Goal: Task Accomplishment & Management: Use online tool/utility

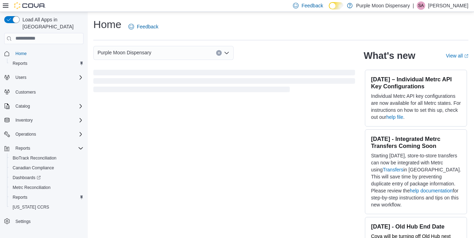
scroll to position [14, 0]
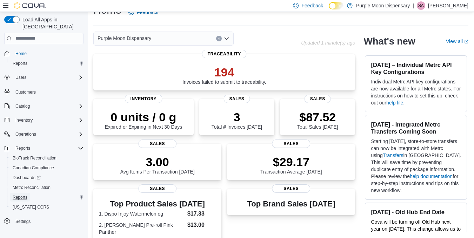
click at [23, 195] on span "Reports" at bounding box center [20, 198] width 15 height 6
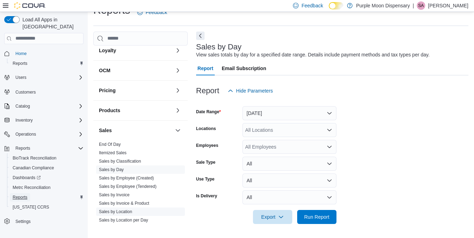
scroll to position [175, 0]
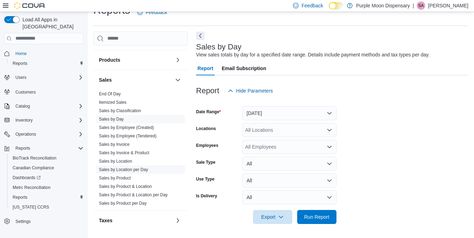
click at [121, 171] on link "Sales by Location per Day" at bounding box center [123, 169] width 49 height 5
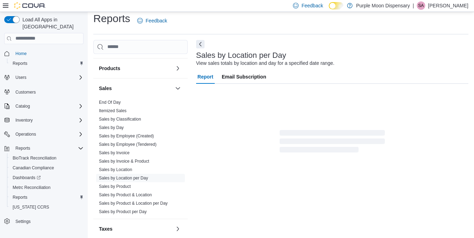
scroll to position [16, 0]
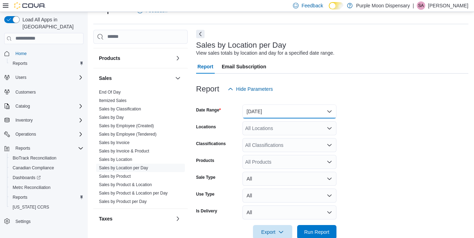
click at [259, 115] on button "[DATE]" at bounding box center [289, 112] width 94 height 14
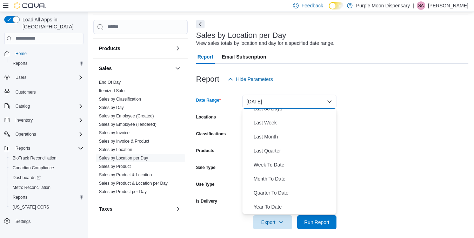
scroll to position [31, 0]
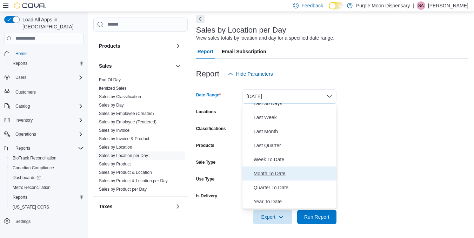
click at [282, 173] on span "Month To Date" at bounding box center [294, 174] width 80 height 8
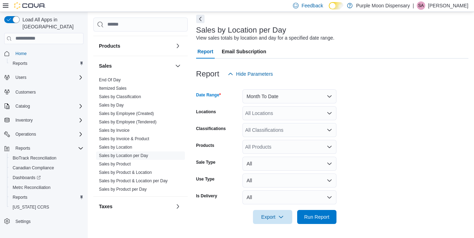
click at [295, 118] on div "All Locations" at bounding box center [289, 113] width 94 height 14
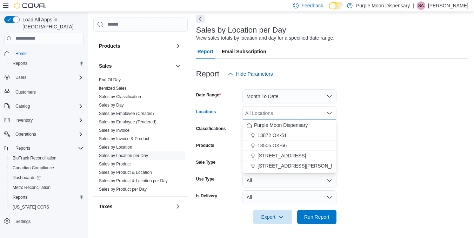
click at [276, 154] on span "[STREET_ADDRESS]" at bounding box center [282, 155] width 48 height 7
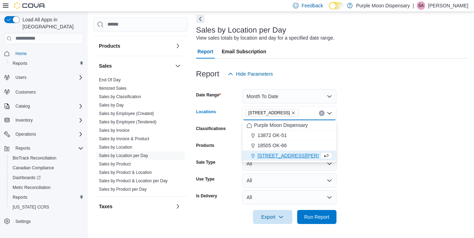
click at [352, 156] on form "Date Range Month To Date Locations [STREET_ADDRESS] Selected. [STREET_ADDRESS] …" at bounding box center [332, 152] width 272 height 143
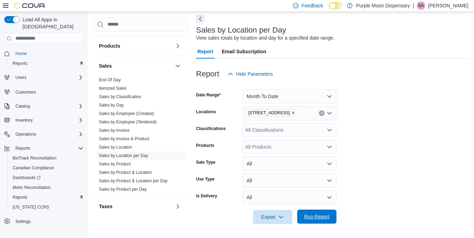
drag, startPoint x: 316, startPoint y: 222, endPoint x: 315, endPoint y: 215, distance: 7.1
click at [316, 222] on span "Run Report" at bounding box center [316, 217] width 31 height 14
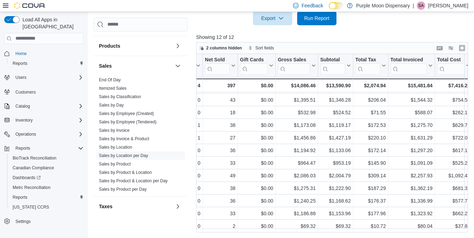
scroll to position [15, 190]
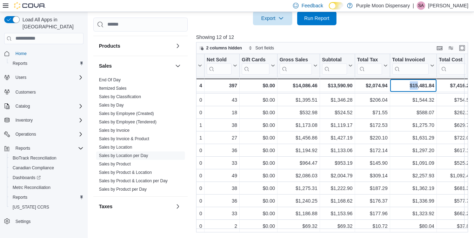
drag, startPoint x: 415, startPoint y: 88, endPoint x: 409, endPoint y: 89, distance: 6.5
click at [409, 89] on div "$15,481.84" at bounding box center [413, 85] width 42 height 8
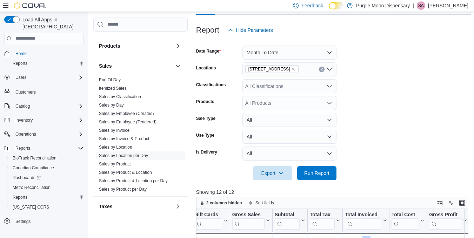
scroll to position [55, 0]
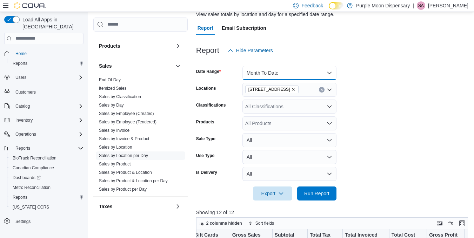
click at [284, 75] on button "Month To Date" at bounding box center [289, 73] width 94 height 14
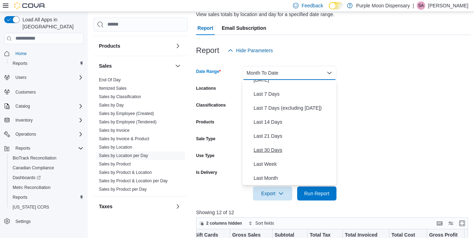
scroll to position [70, 0]
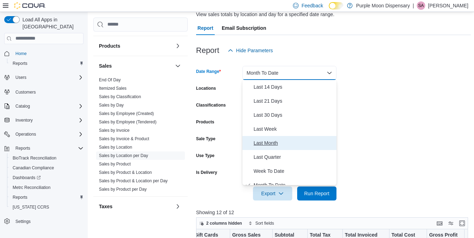
click at [270, 143] on span "Last Month" at bounding box center [294, 143] width 80 height 8
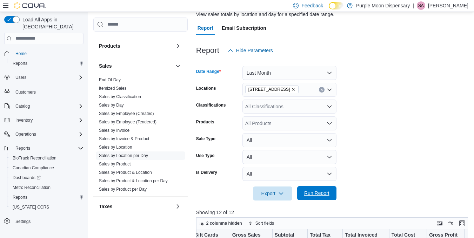
click at [315, 192] on span "Run Report" at bounding box center [316, 193] width 25 height 7
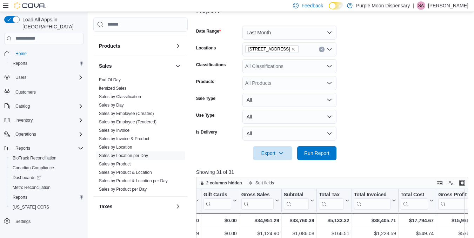
scroll to position [55, 0]
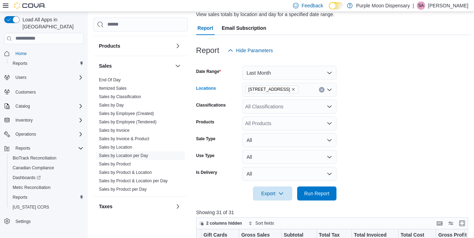
click at [291, 89] on icon "Remove 401 W Kenosha St from selection in this group" at bounding box center [293, 89] width 4 height 4
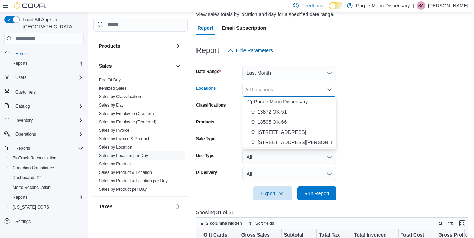
click at [286, 89] on div "All Locations Combo box. Selected. Combo box input. All Locations. Type some te…" at bounding box center [289, 90] width 94 height 14
click at [279, 111] on span "13872 OK-51" at bounding box center [272, 111] width 29 height 7
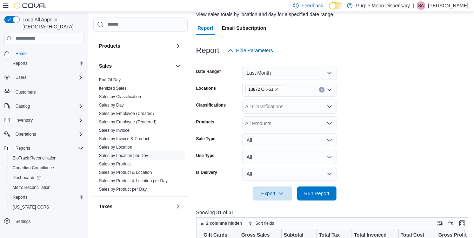
click at [370, 157] on form "Date Range Last Month Locations 13872 OK-51 Classifications All Classifications…" at bounding box center [333, 129] width 275 height 143
click at [308, 193] on span "Run Report" at bounding box center [316, 193] width 25 height 7
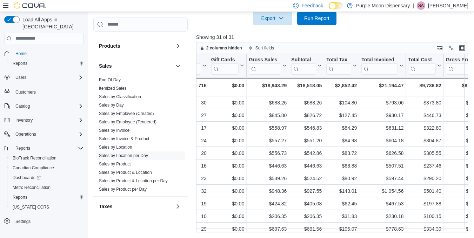
scroll to position [211, 210]
